Goal: Transaction & Acquisition: Obtain resource

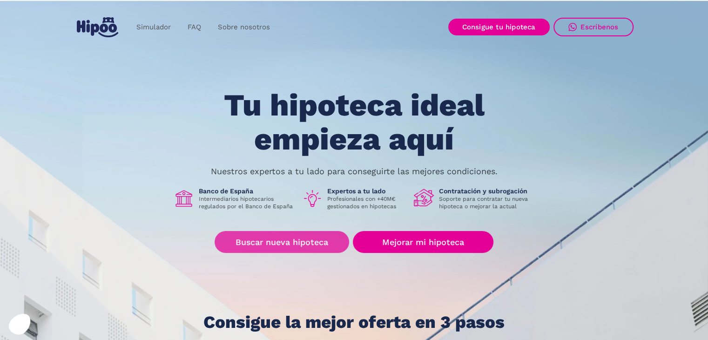
click at [330, 235] on link "Buscar nueva hipoteca" at bounding box center [281, 242] width 134 height 22
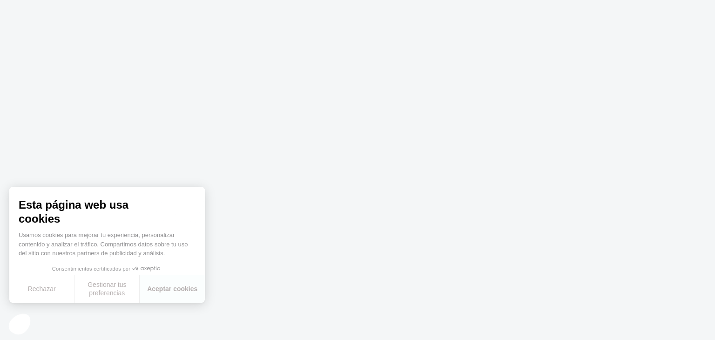
click at [311, 255] on body at bounding box center [357, 170] width 715 height 340
click at [160, 290] on button "Aceptar cookies" at bounding box center [172, 288] width 65 height 27
